Goal: Book appointment/travel/reservation

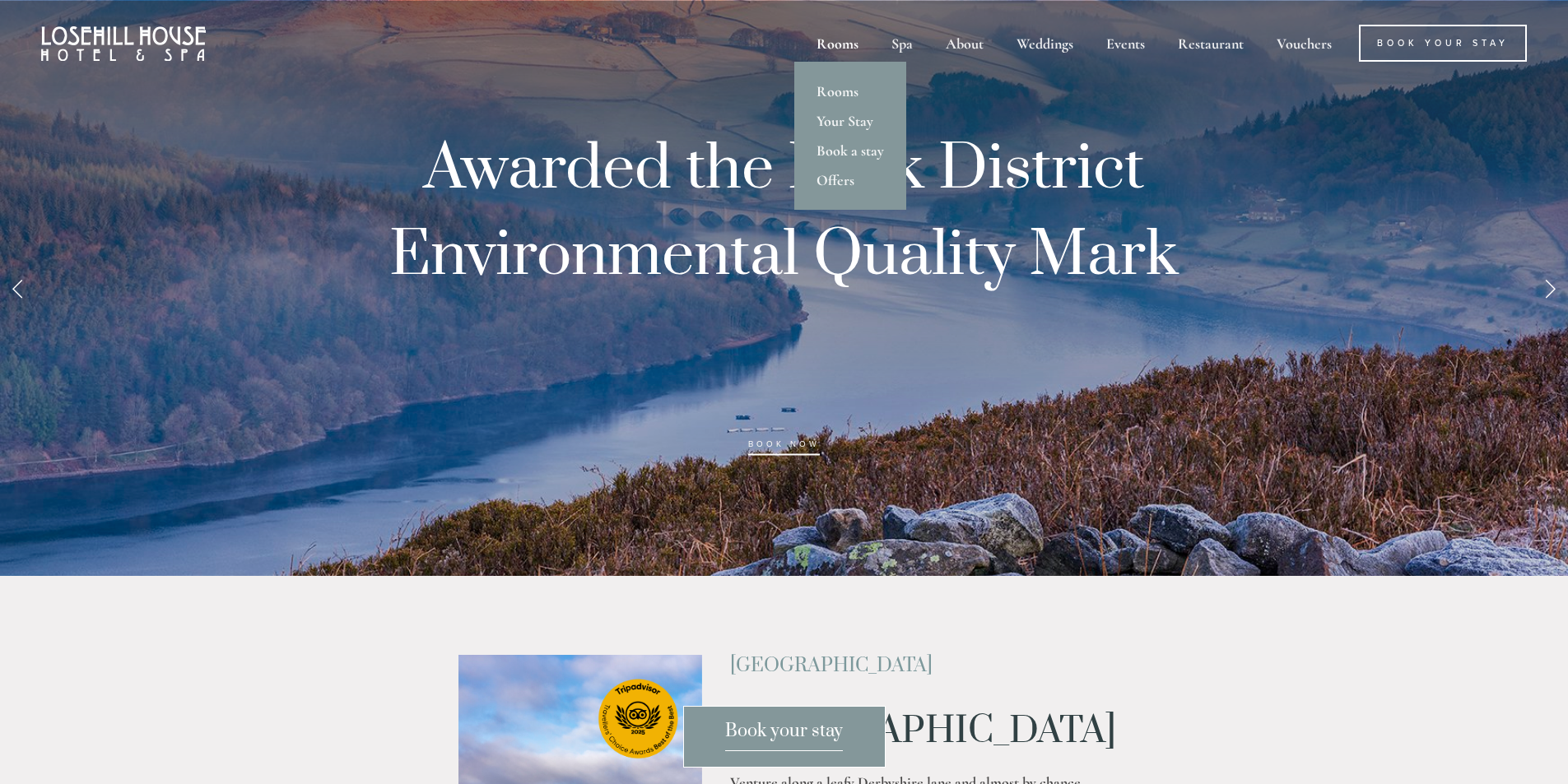
click at [835, 40] on div "Rooms" at bounding box center [837, 43] width 72 height 37
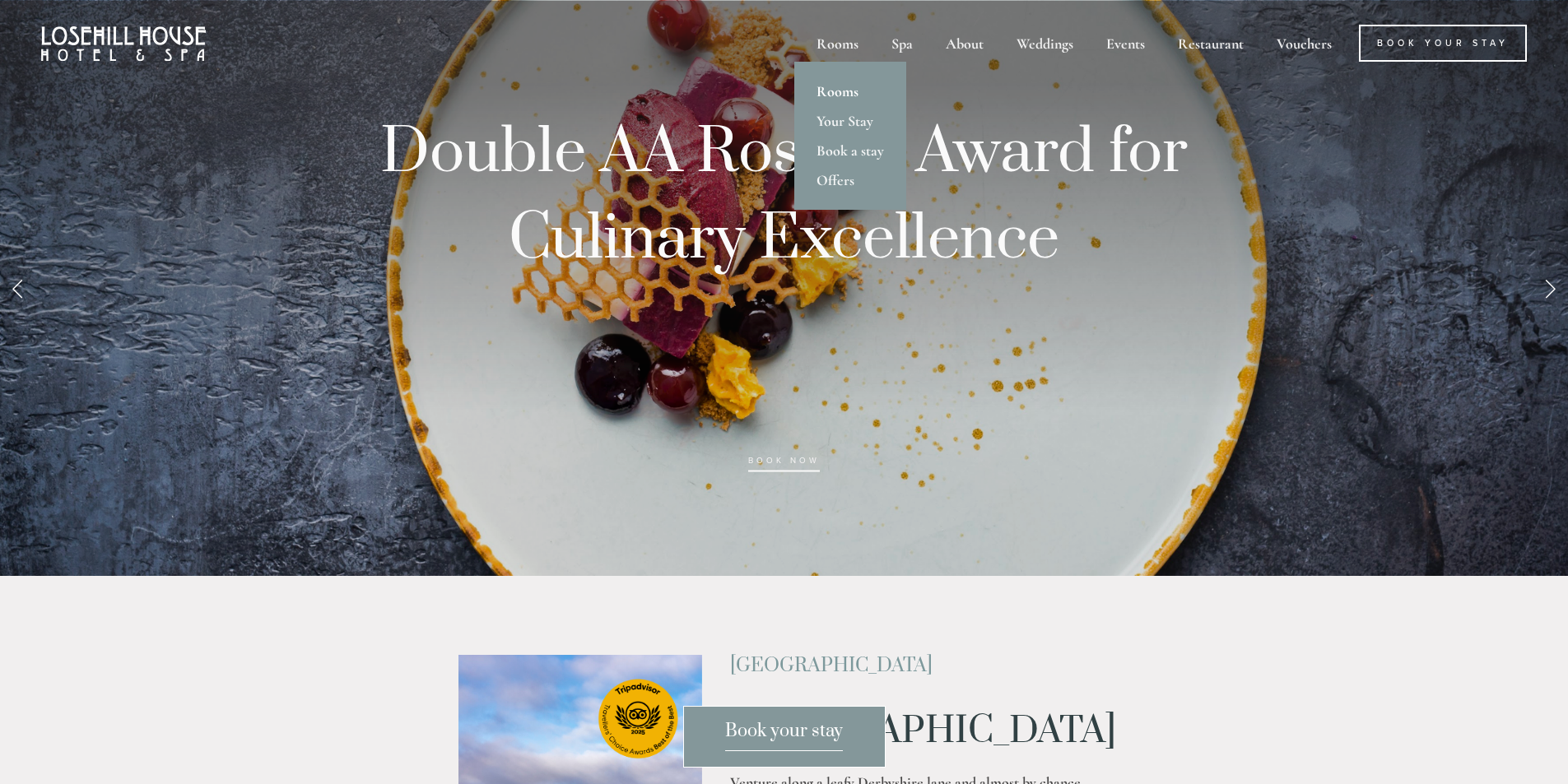
click at [831, 88] on link "Rooms" at bounding box center [850, 91] width 112 height 30
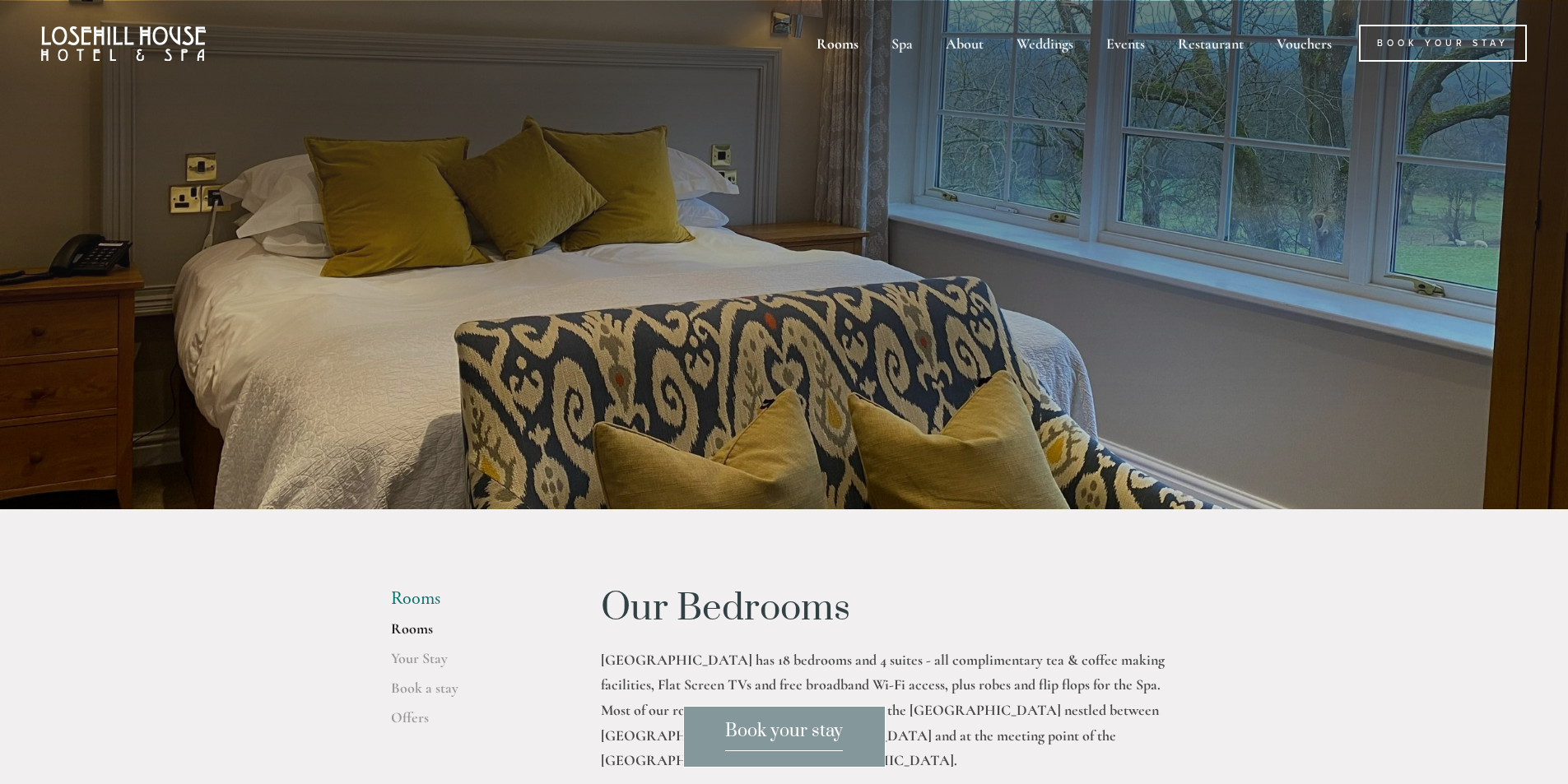
click at [780, 735] on span "Book your stay" at bounding box center [784, 735] width 118 height 31
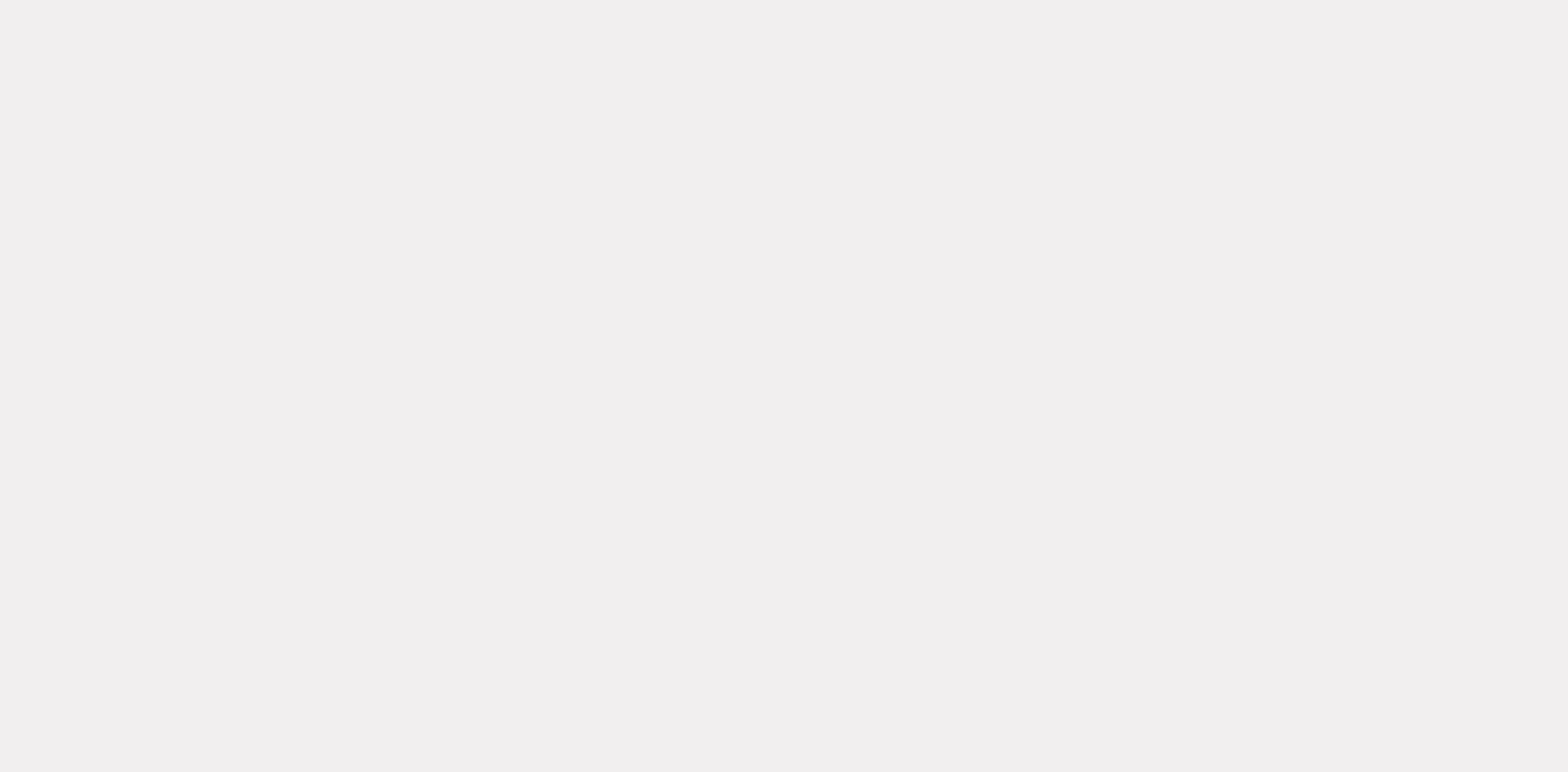
scroll to position [1158, 0]
